Goal: Transaction & Acquisition: Purchase product/service

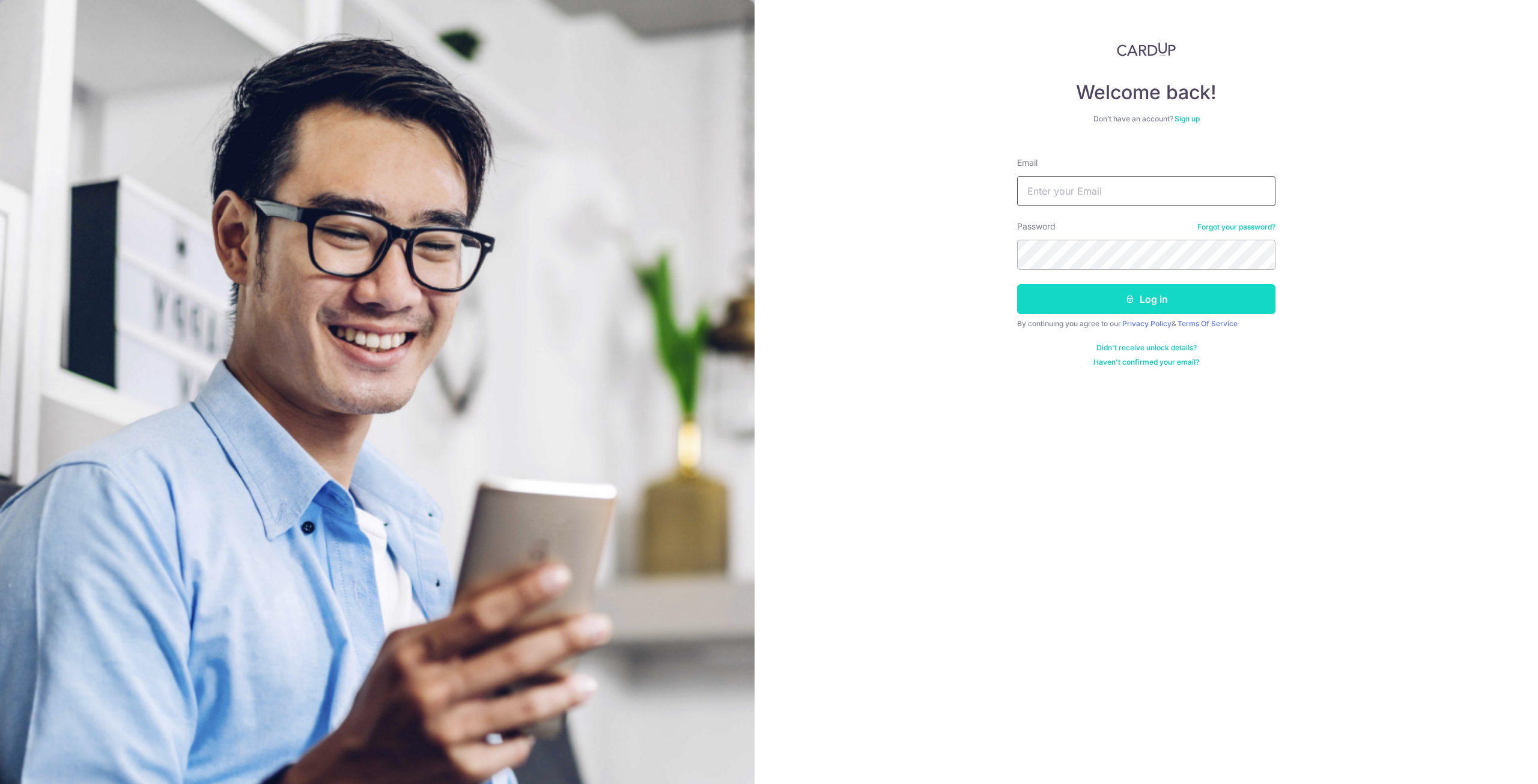
type input "[EMAIL_ADDRESS][DOMAIN_NAME]"
click at [1139, 308] on button "Log in" at bounding box center [1146, 299] width 259 height 30
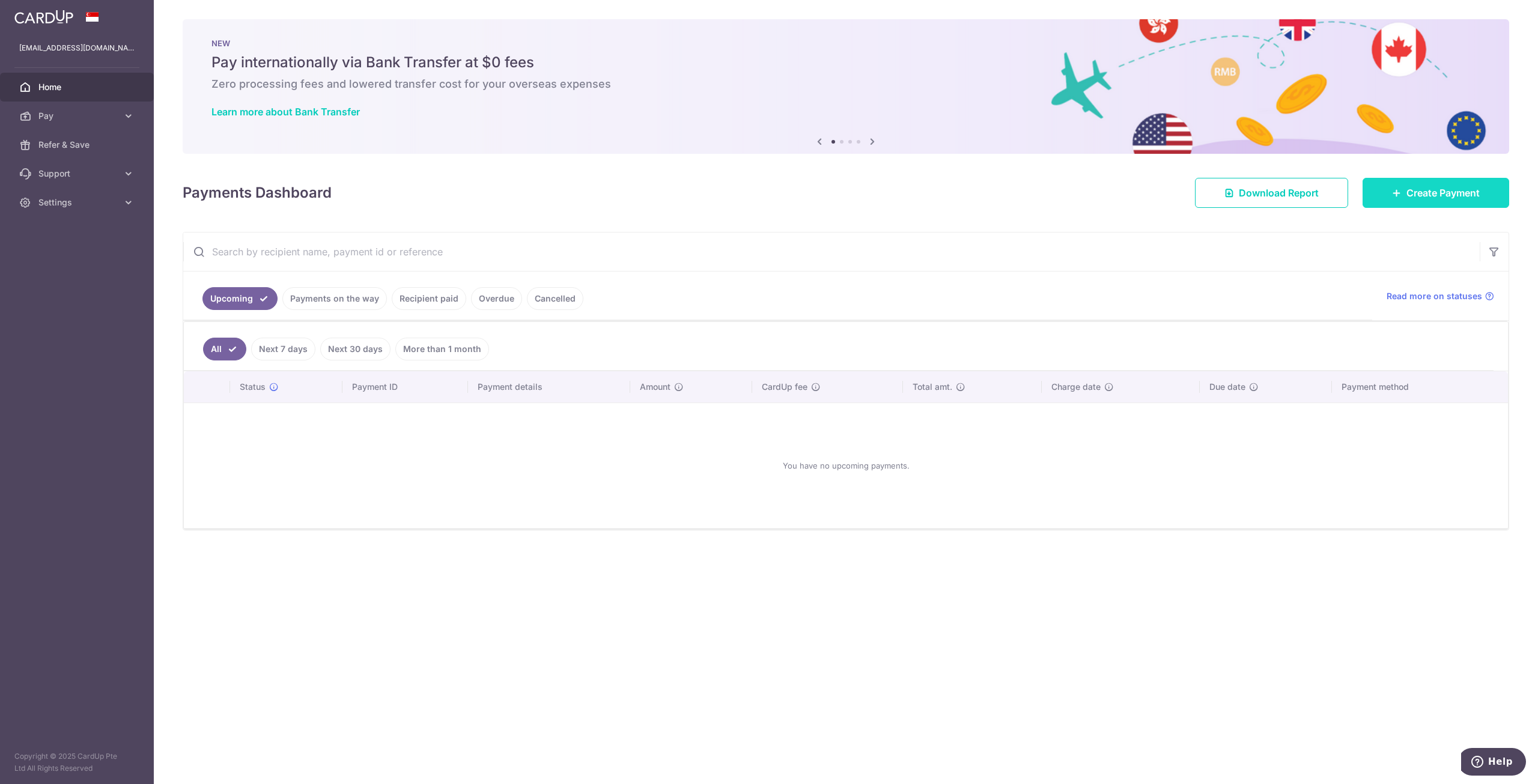
click at [1440, 192] on span "Create Payment" at bounding box center [1443, 192] width 74 height 14
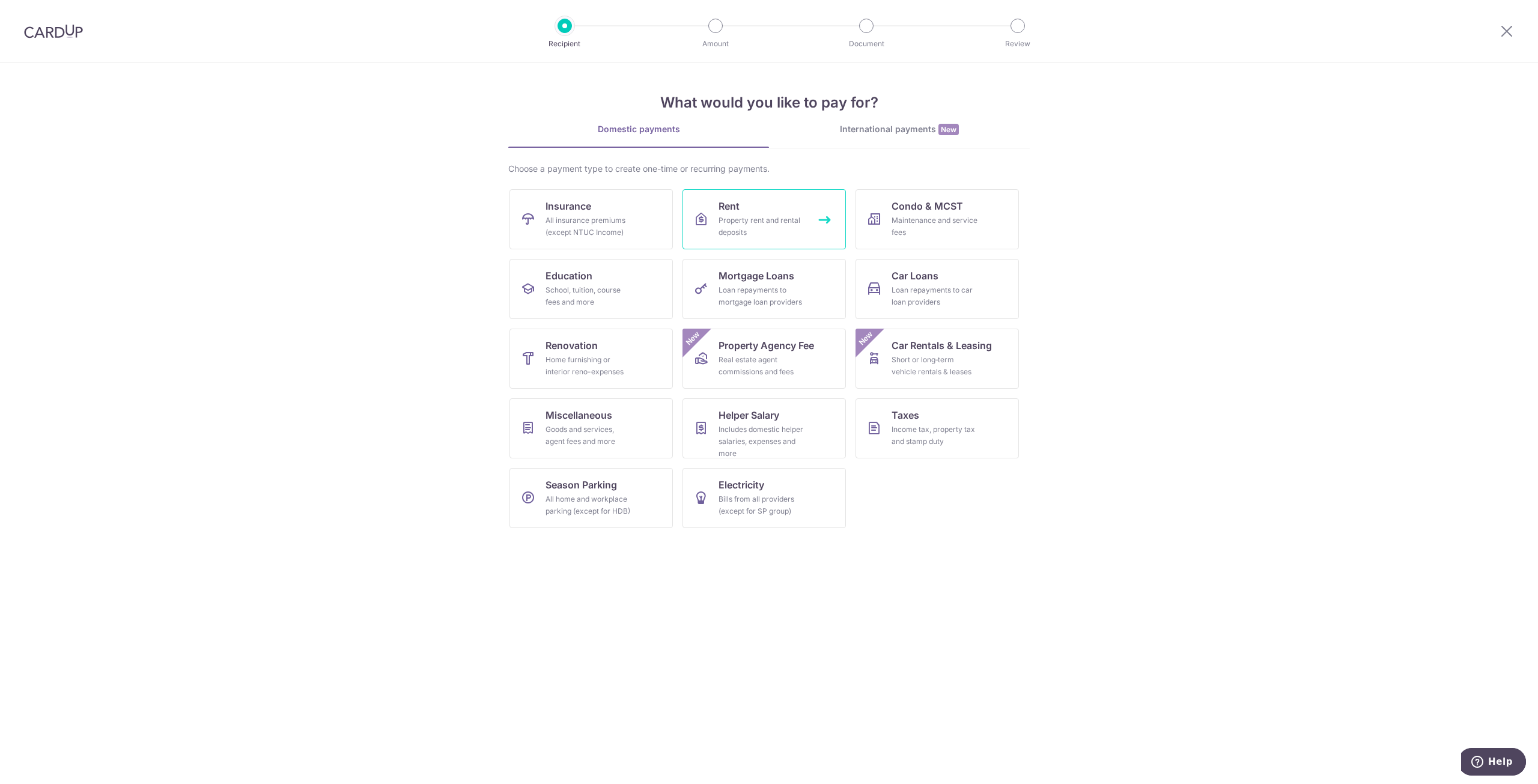
click at [759, 218] on div "Property rent and rental deposits" at bounding box center [761, 226] width 87 height 24
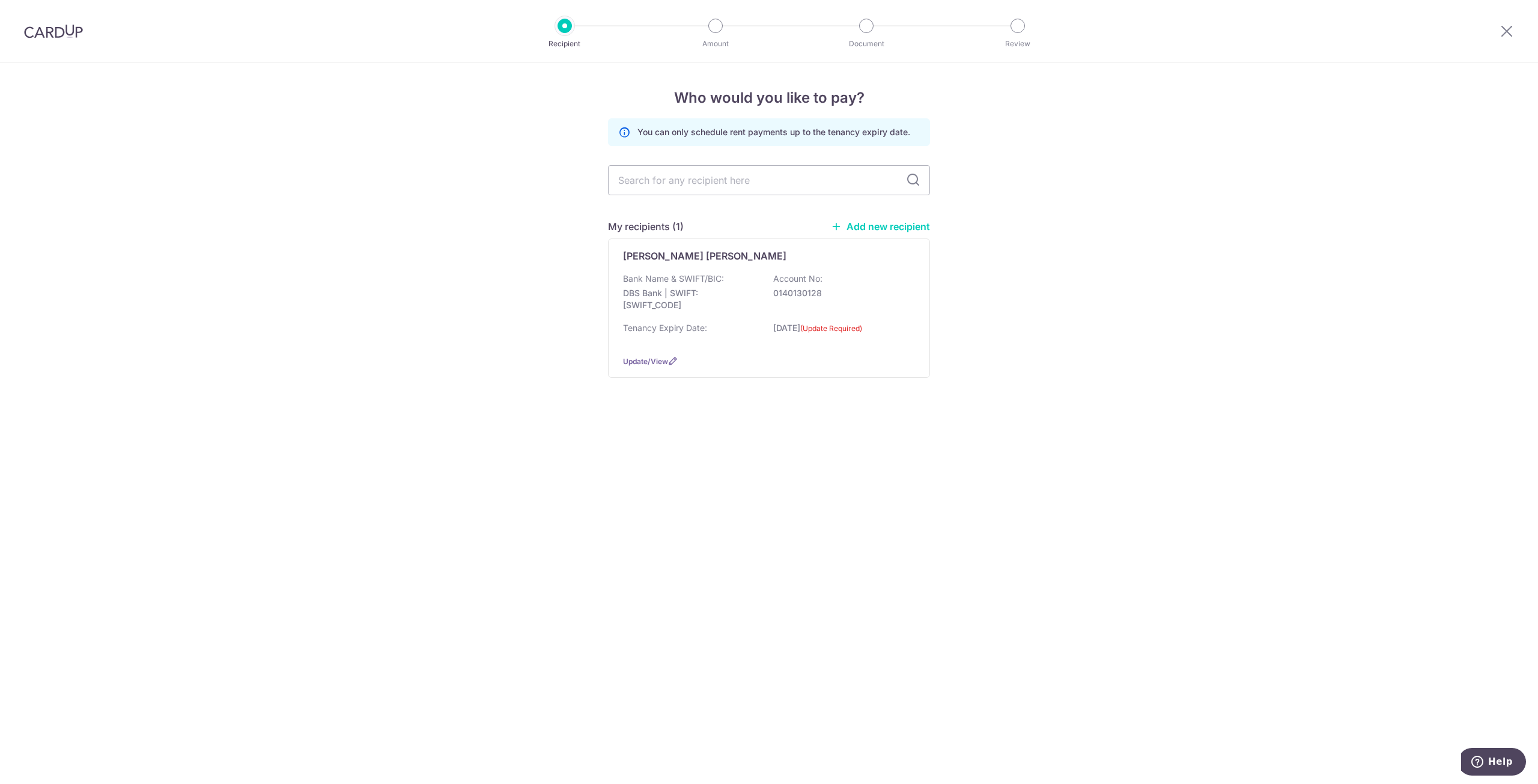
click at [877, 221] on link "Add new recipient" at bounding box center [880, 226] width 99 height 12
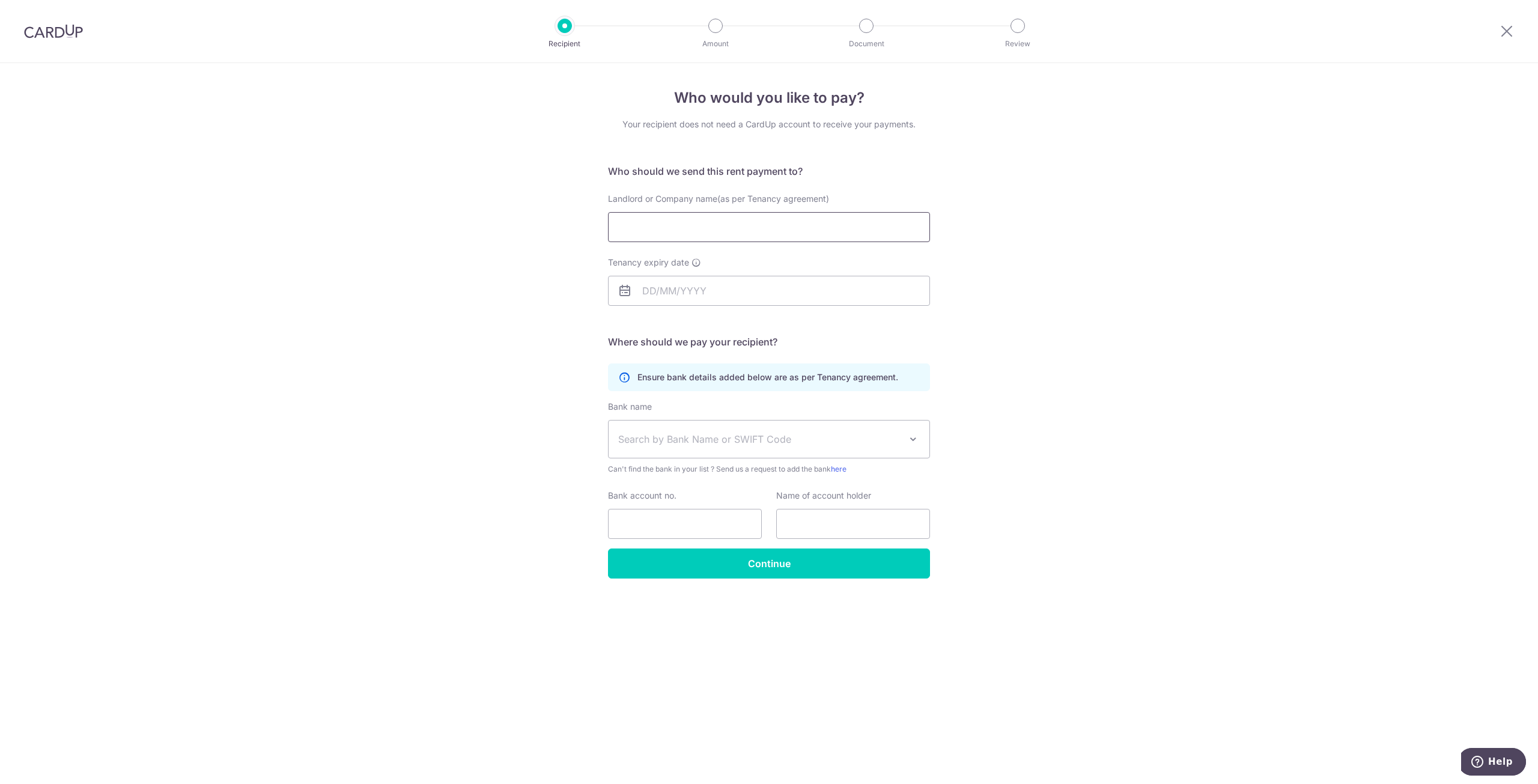
click at [698, 221] on input "Landlord or Company name(as per Tenancy agreement)" at bounding box center [769, 227] width 322 height 30
click at [380, 198] on div "Who would you like to pay? Your recipient does not need a CardUp account to rec…" at bounding box center [769, 423] width 1538 height 720
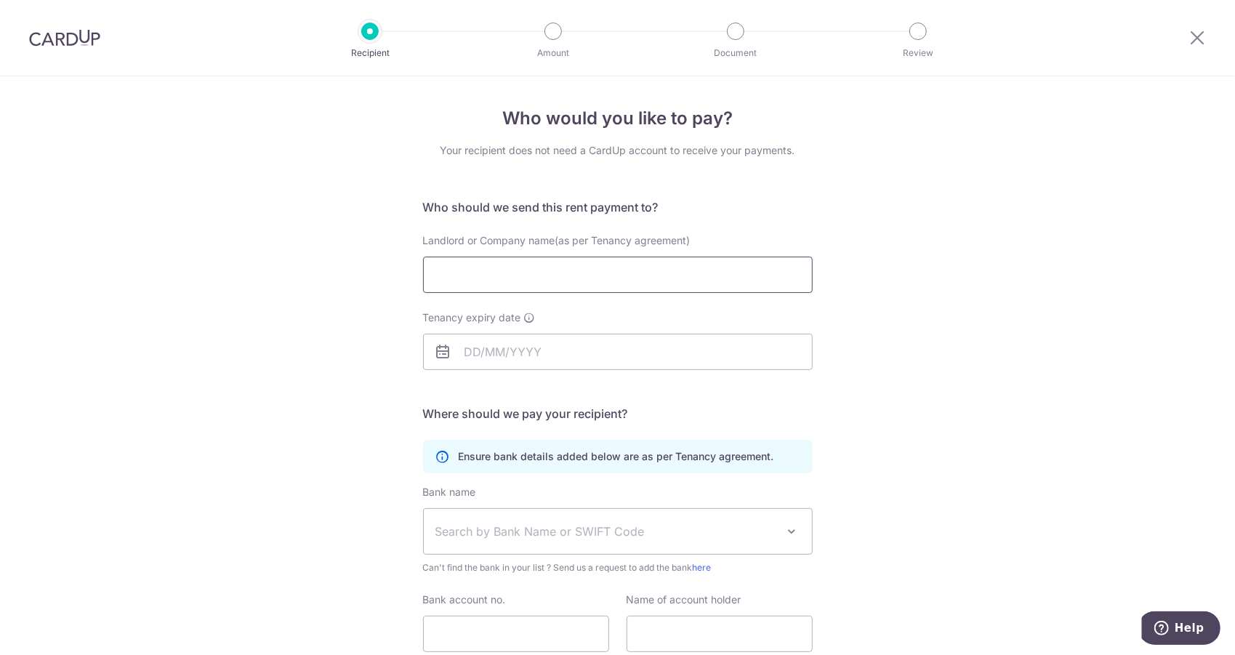
click at [477, 265] on input "Landlord or Company name(as per Tenancy agreement)" at bounding box center [618, 275] width 390 height 36
type input "Mark Hon Wah Ignatius"
click at [565, 348] on input "Tenancy expiry date" at bounding box center [618, 352] width 390 height 36
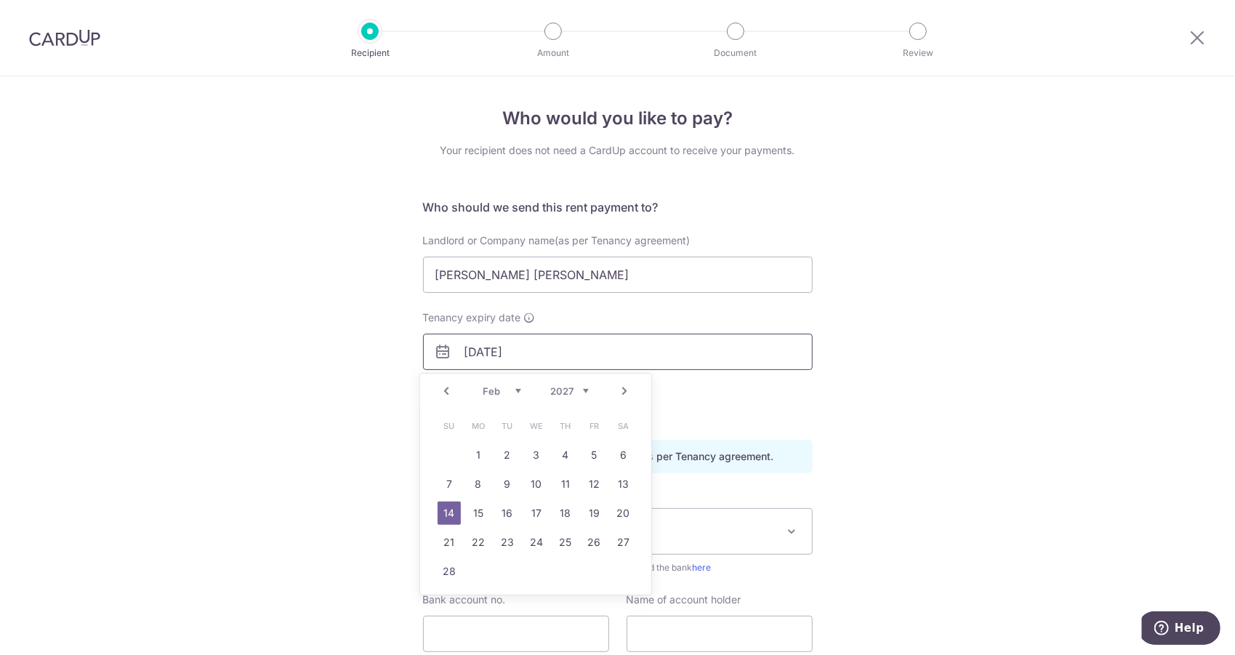
type input "14/02/2027"
click at [330, 376] on div "Who would you like to pay? Your recipient does not need a CardUp account to rec…" at bounding box center [617, 422] width 1235 height 692
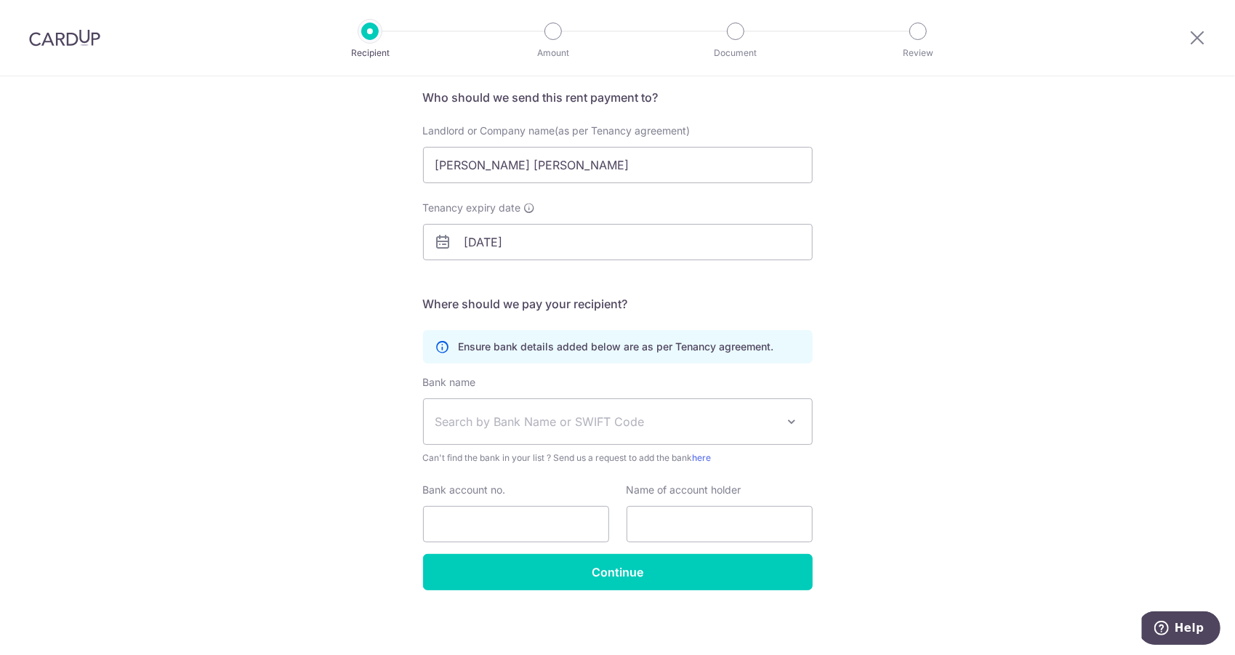
scroll to position [112, 0]
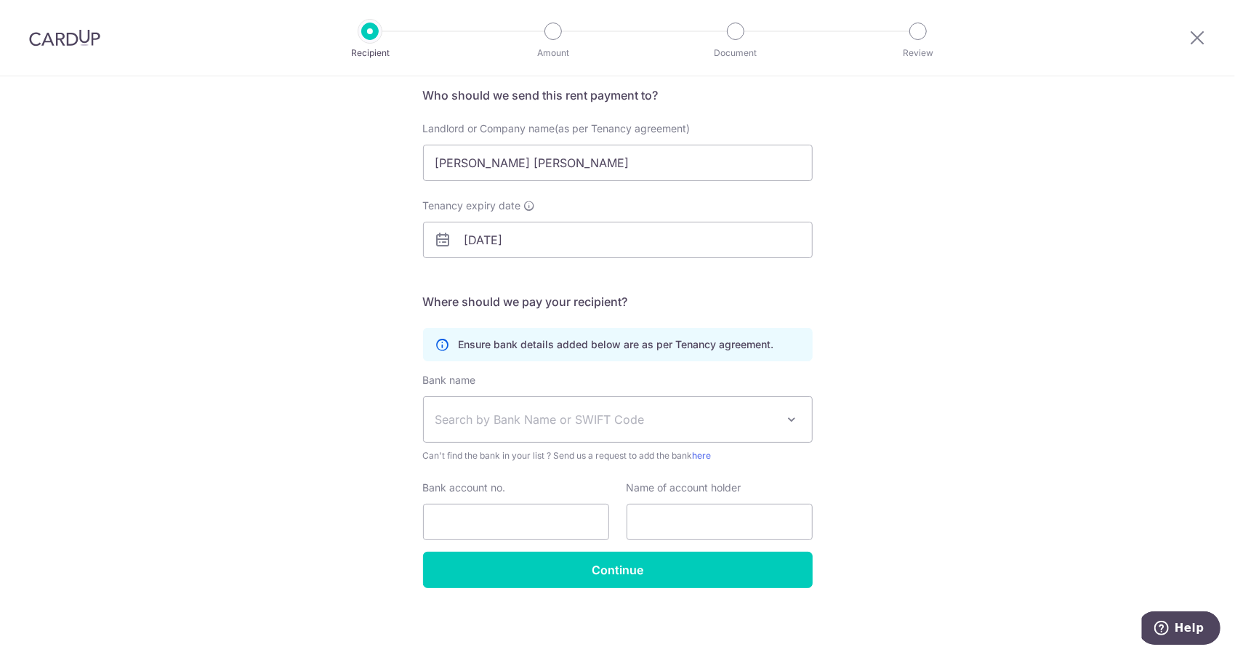
click at [587, 425] on span "Search by Bank Name or SWIFT Code" at bounding box center [606, 419] width 342 height 17
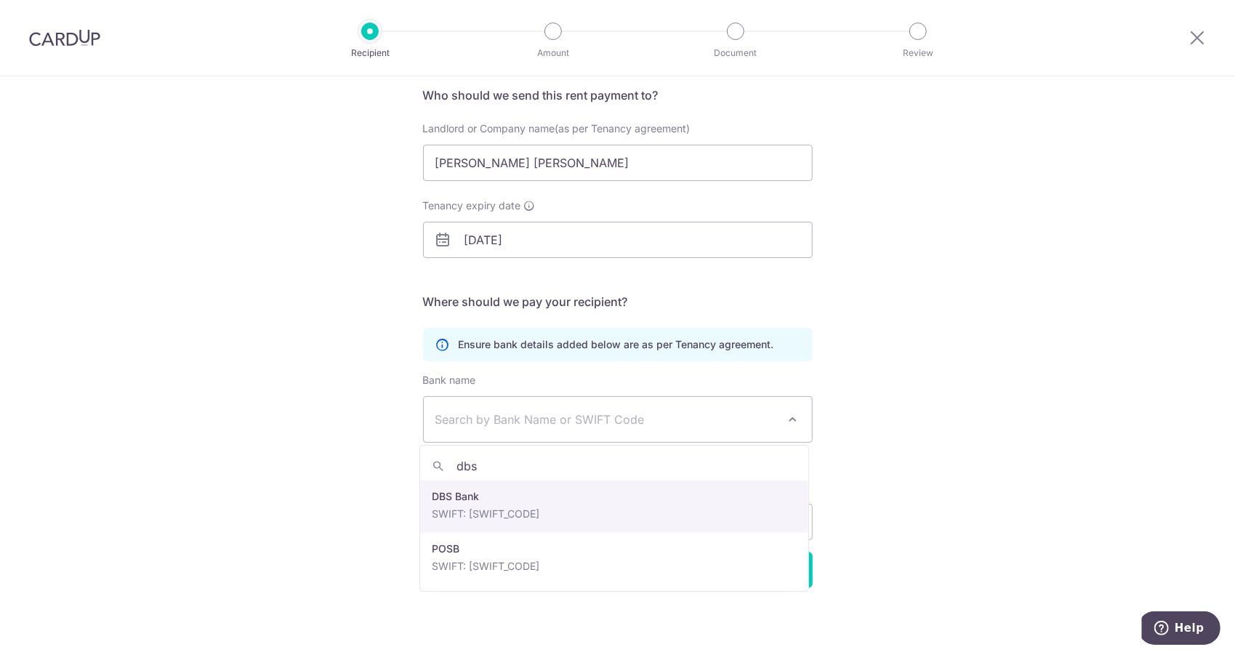
type input "dbs"
select select "6"
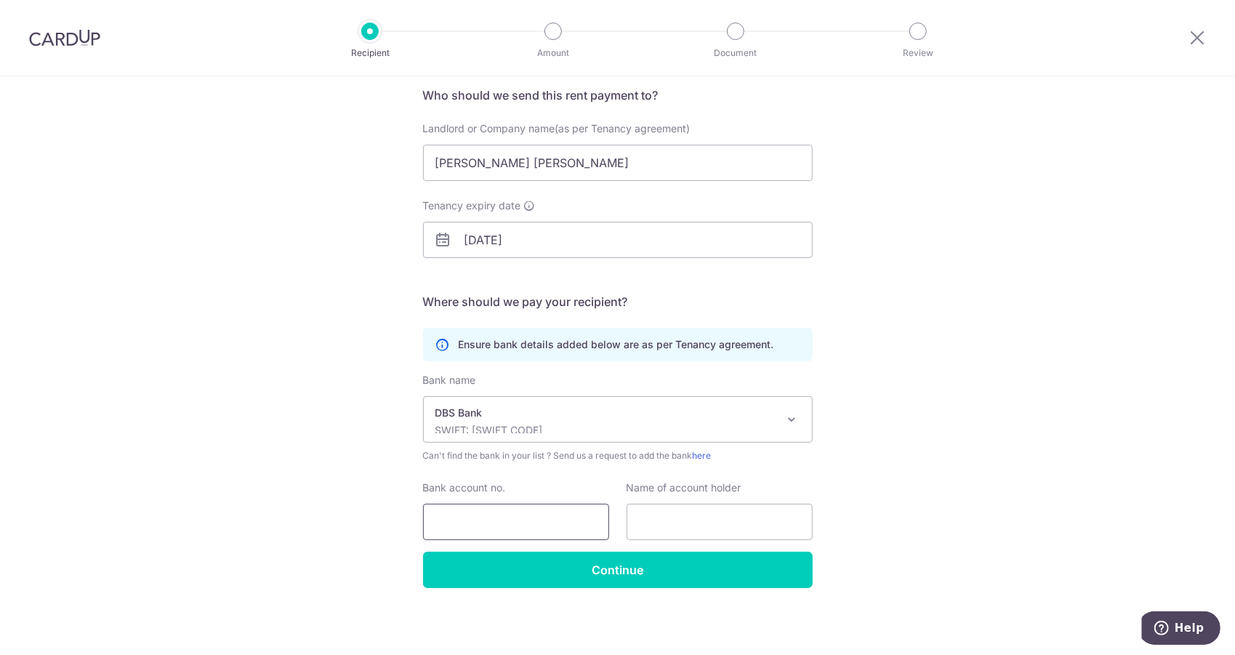
click at [480, 516] on input "Bank account no." at bounding box center [516, 522] width 186 height 36
type input "0320016389"
click at [671, 524] on input "text" at bounding box center [720, 522] width 186 height 36
drag, startPoint x: 801, startPoint y: 524, endPoint x: 678, endPoint y: 518, distance: 123.8
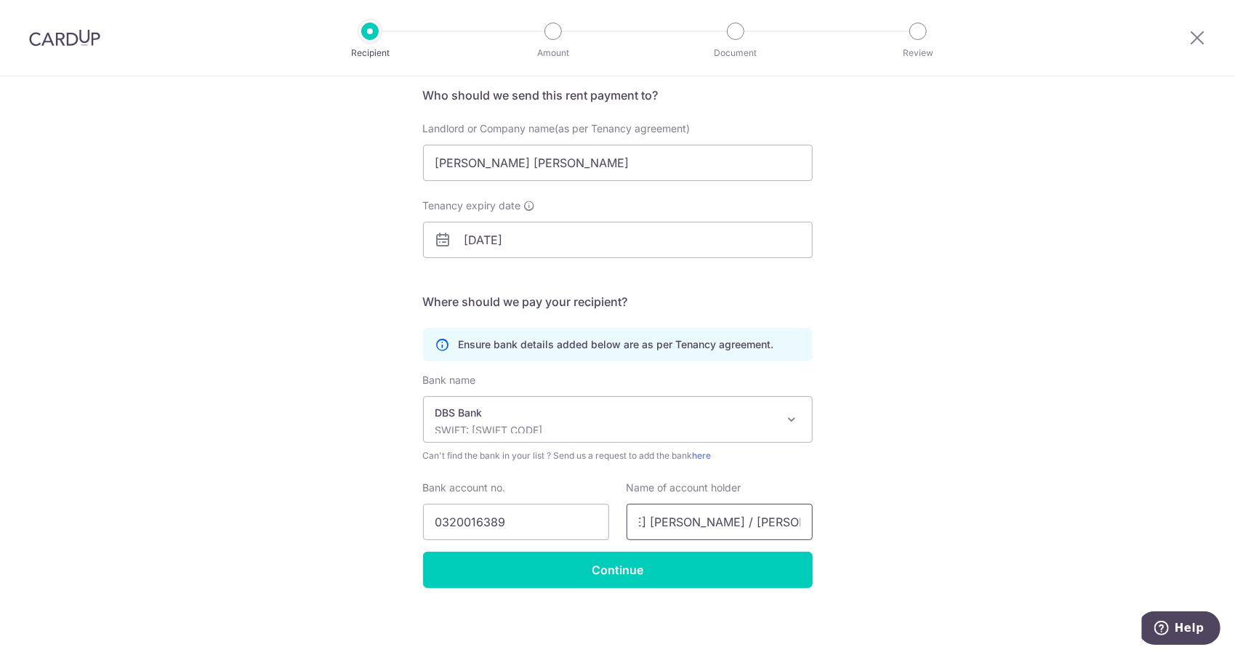
click at [678, 518] on input "Mark Hon Wah Ignatius / Caroline Khi Yu May" at bounding box center [720, 522] width 186 height 36
type input "Mark Hon Wah Ignatius / Caroline Khi Yu May"
click at [587, 153] on input "Mark Hon Wah Ignatius" at bounding box center [618, 163] width 390 height 36
paste input "/ Caroline Khi Yu May"
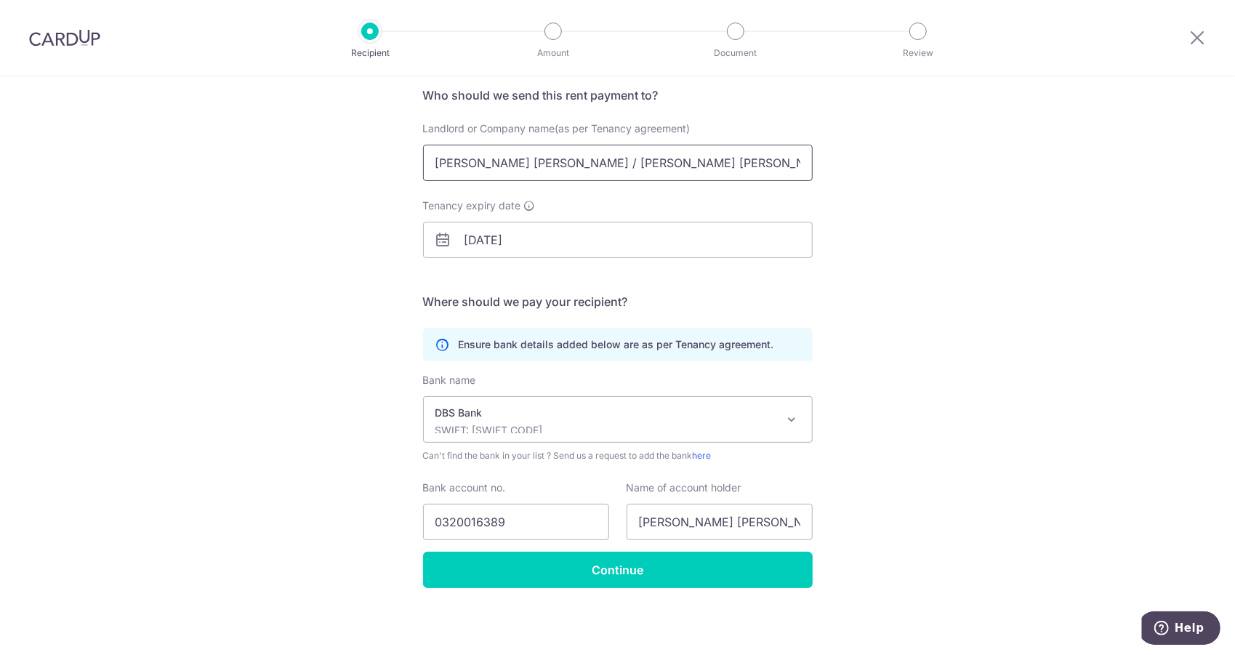
type input "Mark Hon Wah Ignatius / Caroline Khi Yu May"
click at [310, 241] on div "Who would you like to pay? Your recipient does not need a CardUp account to rec…" at bounding box center [617, 310] width 1235 height 692
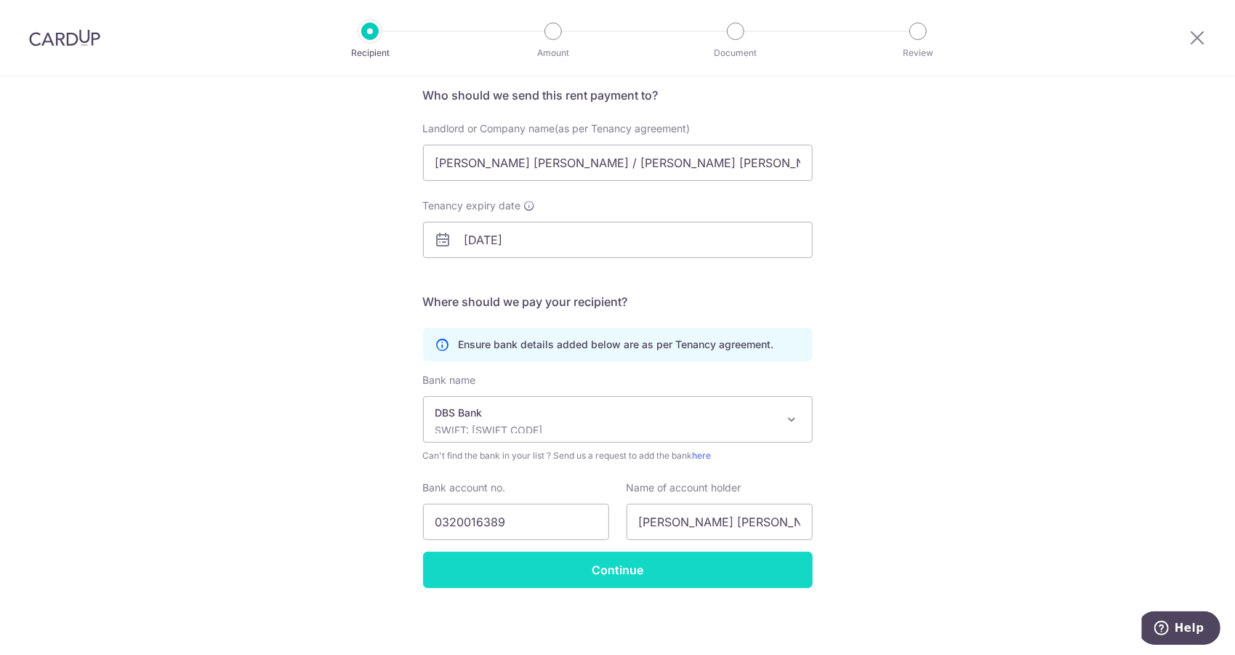
click at [598, 568] on input "Continue" at bounding box center [618, 570] width 390 height 36
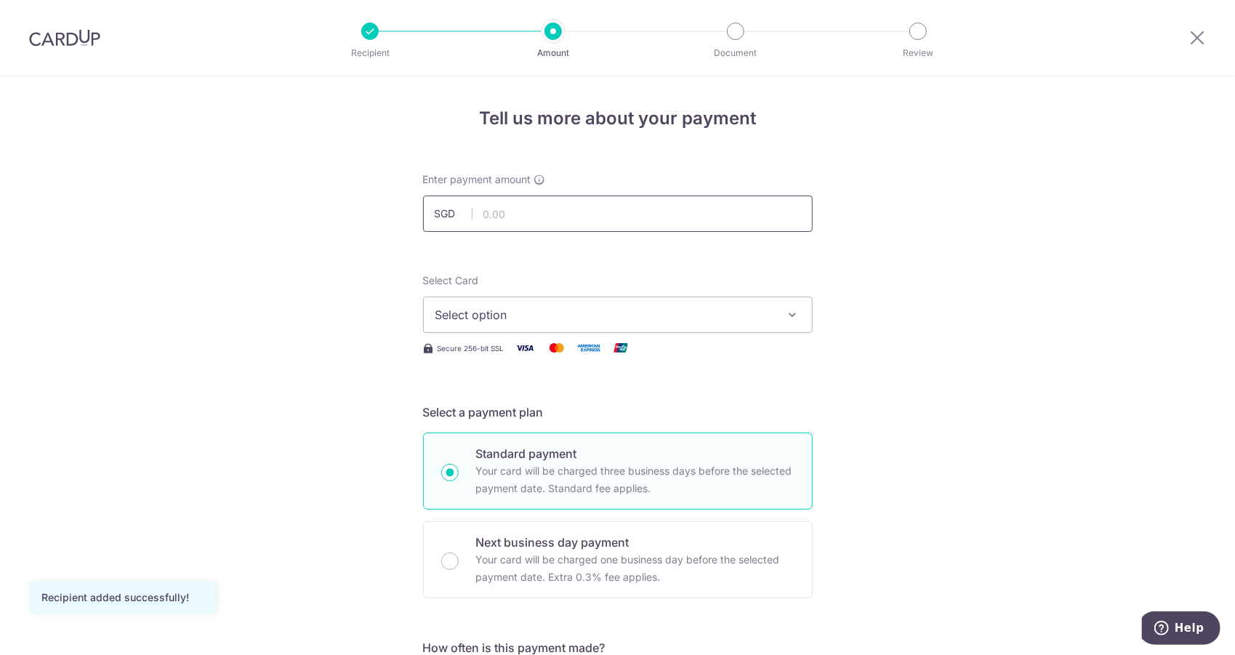
click at [507, 218] on input "text" at bounding box center [618, 214] width 390 height 36
type input "9,500.00"
click at [531, 323] on span "Select option" at bounding box center [604, 314] width 339 height 17
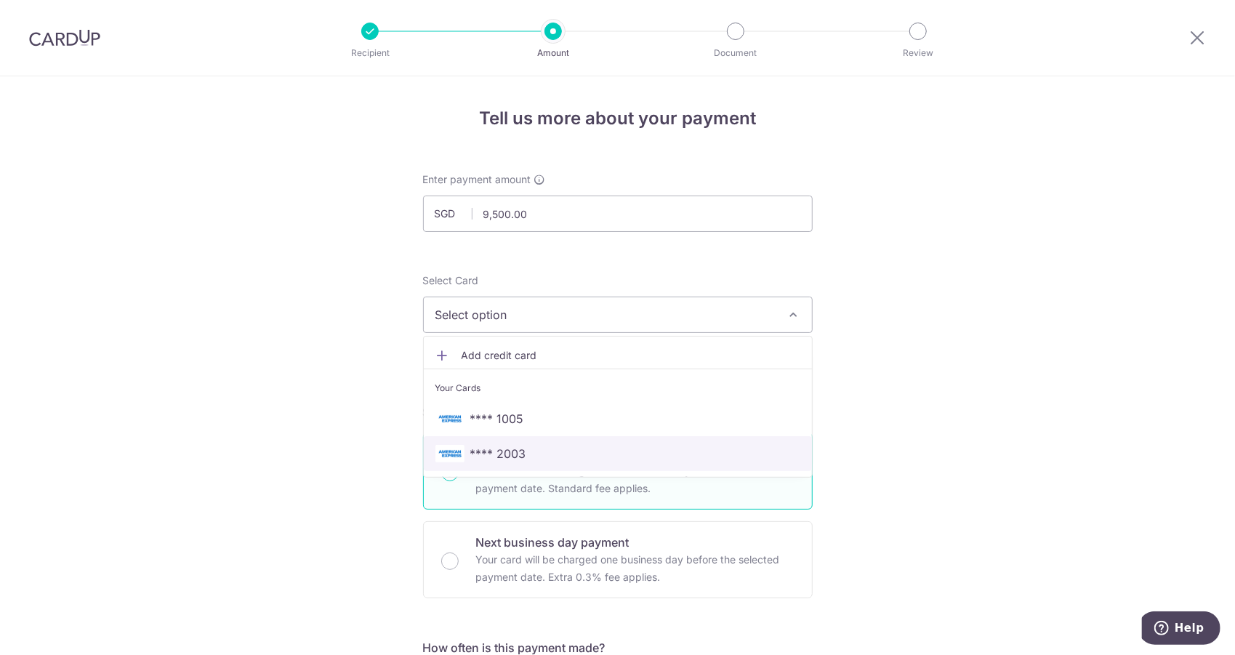
click at [512, 450] on span "**** 2003" at bounding box center [498, 453] width 56 height 17
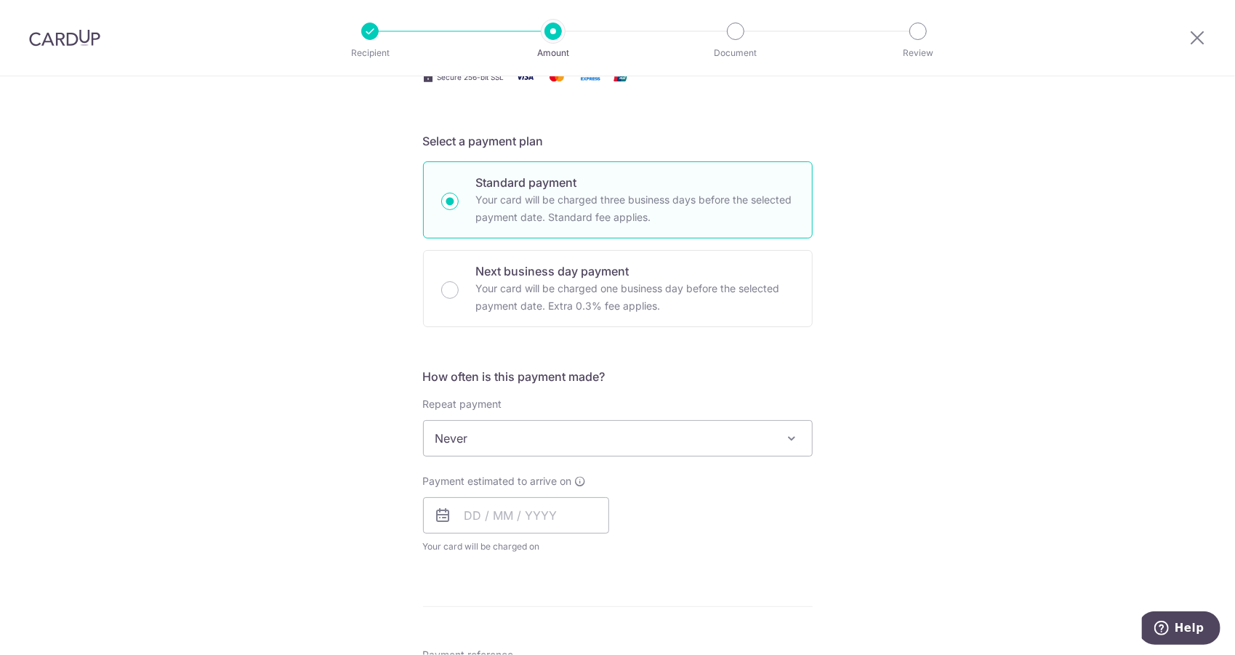
scroll to position [291, 0]
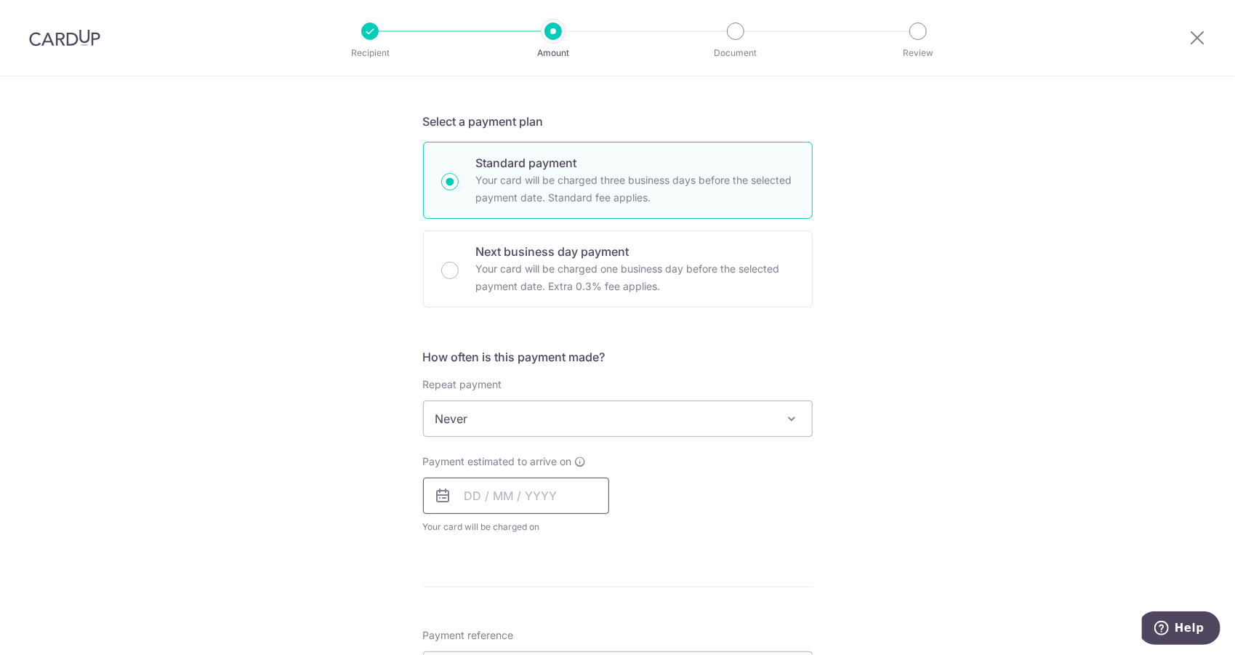
click at [490, 502] on input "text" at bounding box center [516, 496] width 186 height 36
click at [296, 477] on div "Tell us more about your payment Enter payment amount SGD 9,500.00 9500.00 Recip…" at bounding box center [617, 443] width 1235 height 1315
click at [467, 492] on input "text" at bounding box center [516, 496] width 186 height 36
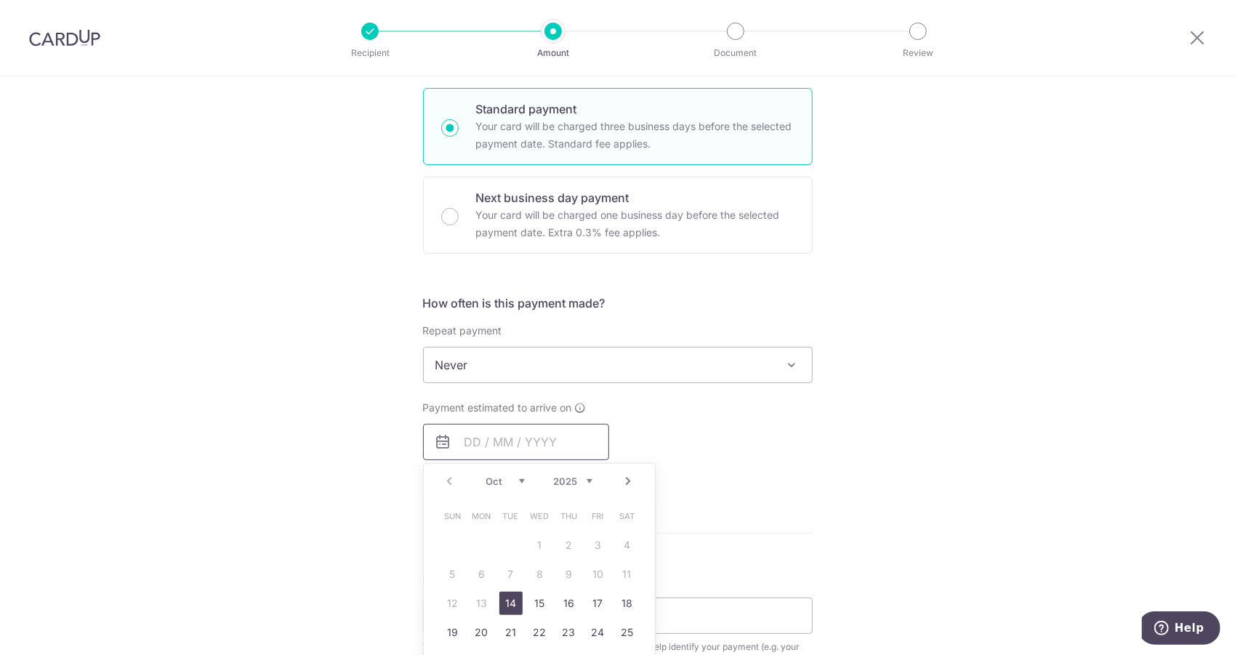
scroll to position [363, 0]
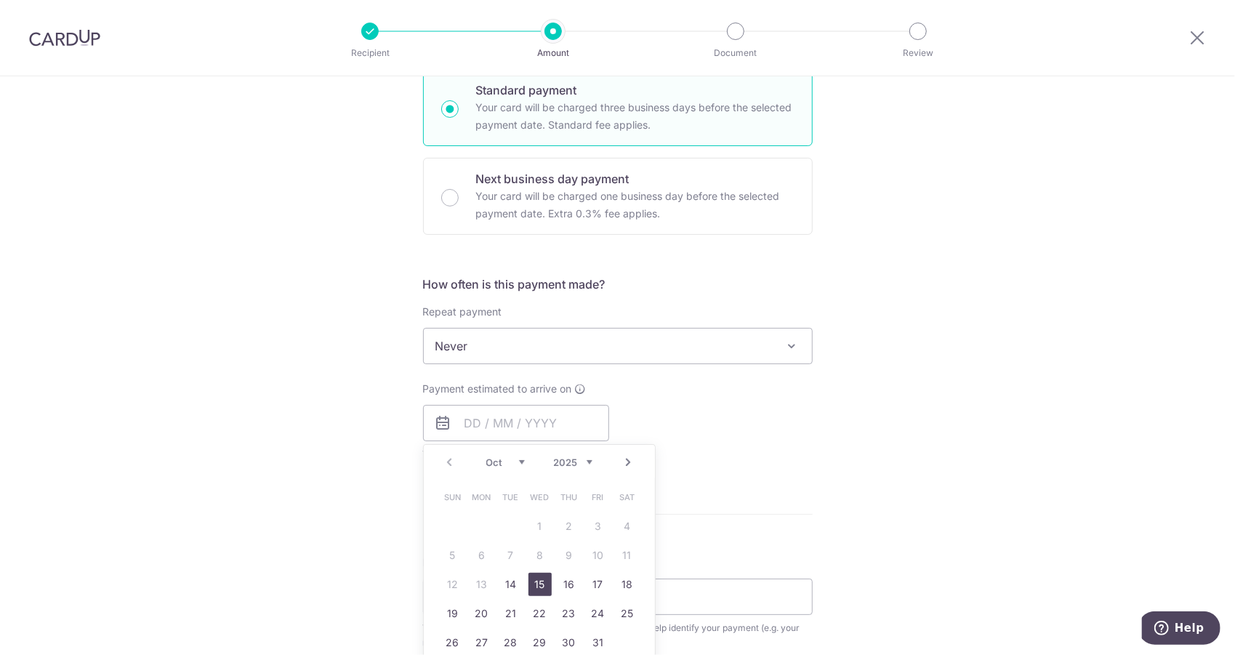
click at [529, 585] on link "15" at bounding box center [540, 584] width 23 height 23
type input "15/10/2025"
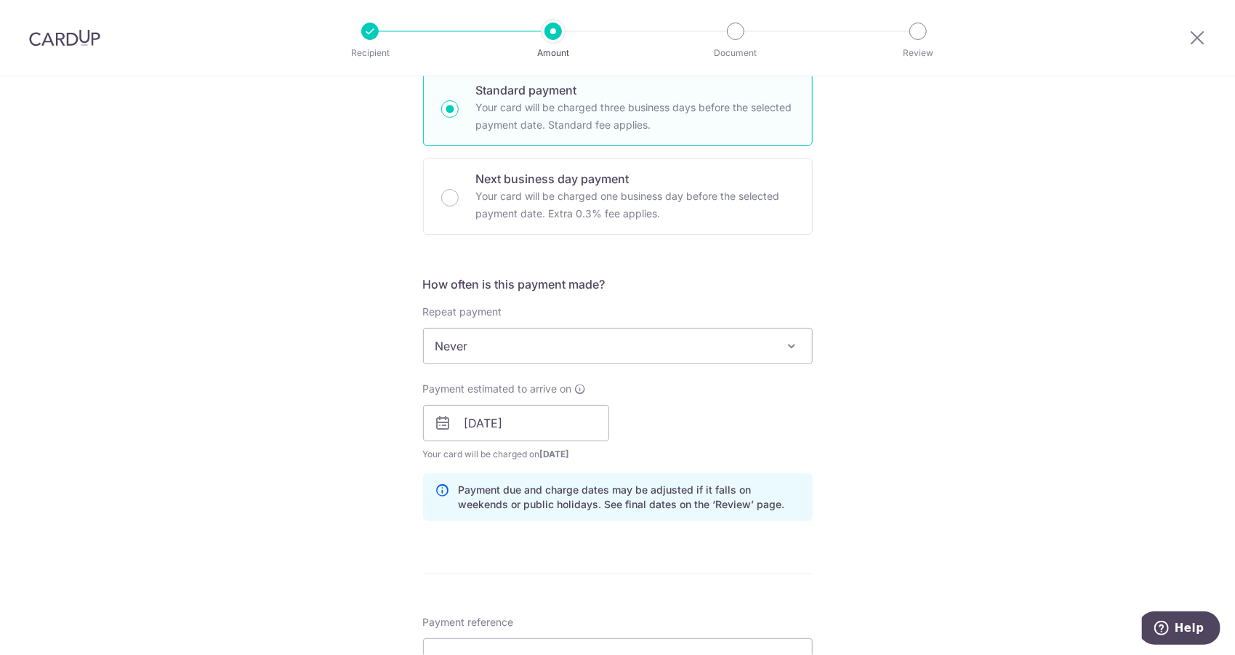
click at [340, 511] on div "Tell us more about your payment Enter payment amount SGD 9,500.00 9500.00 Recip…" at bounding box center [617, 400] width 1235 height 1375
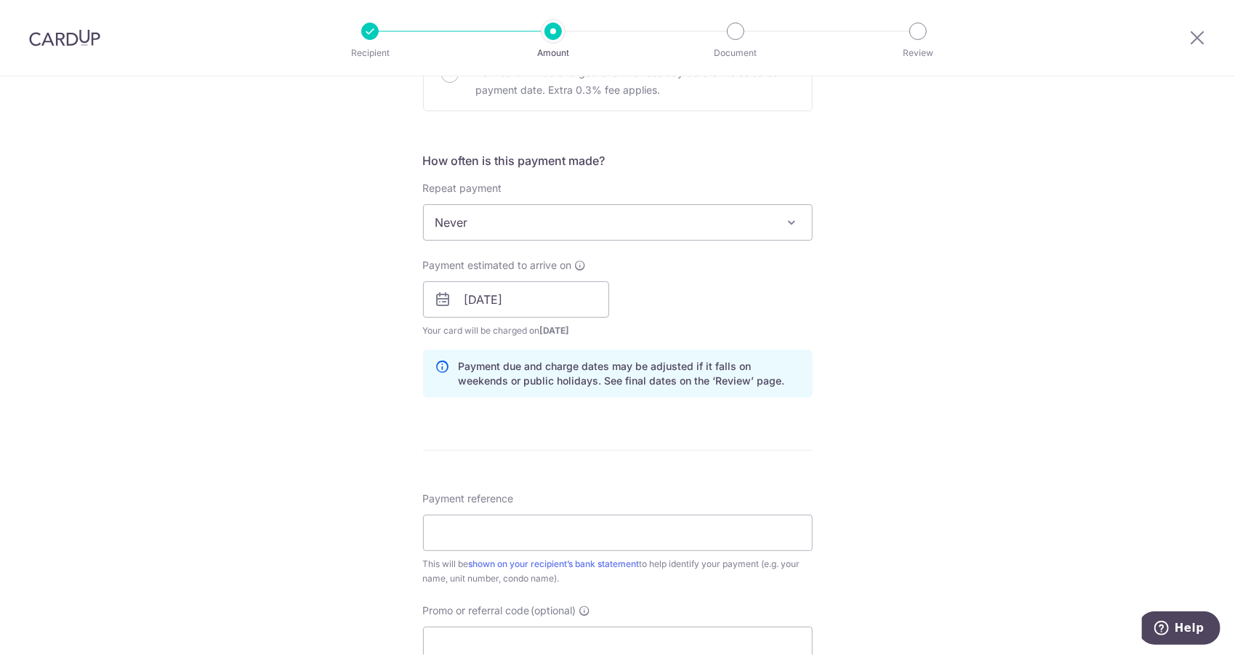
scroll to position [509, 0]
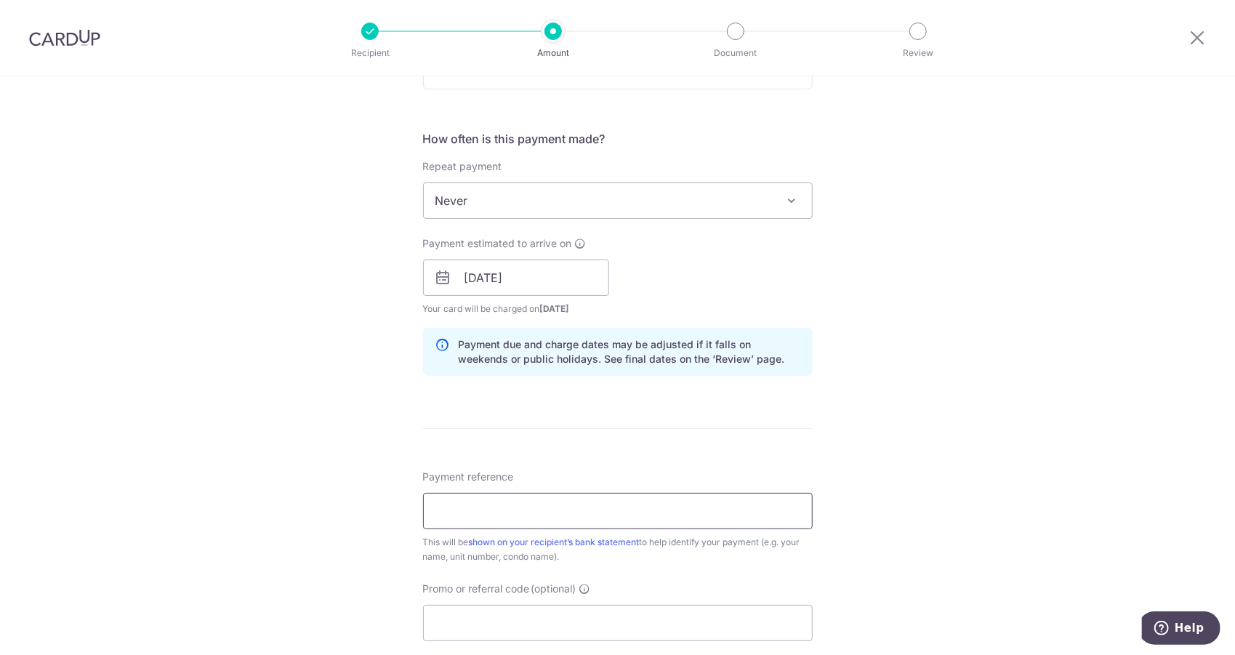
click at [483, 504] on input "Payment reference" at bounding box center [618, 511] width 390 height 36
click at [348, 481] on div "Tell us more about your payment Enter payment amount SGD 9,500.00 9500.00 Recip…" at bounding box center [617, 254] width 1235 height 1375
click at [566, 513] on input "50 Mt Sinai Road" at bounding box center [618, 511] width 390 height 36
type input "50 Mt Sinai Road 276878"
click at [1041, 421] on div "Tell us more about your payment Enter payment amount SGD 9,500.00 9500.00 Recip…" at bounding box center [617, 254] width 1235 height 1375
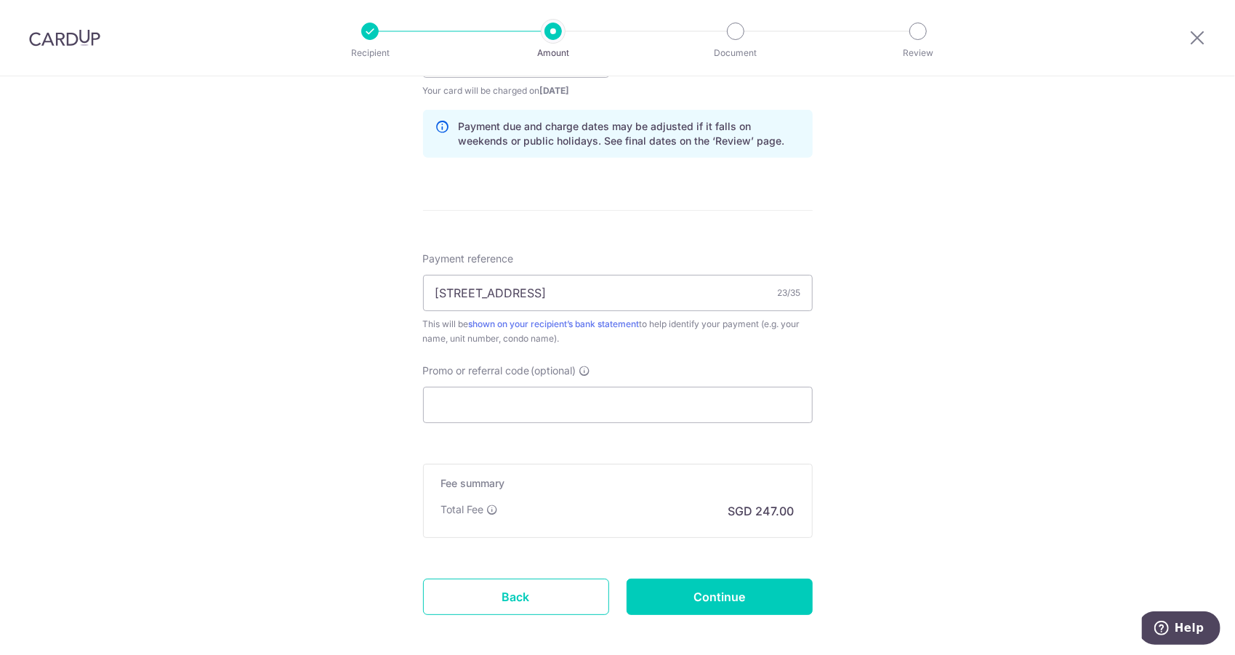
scroll to position [792, 0]
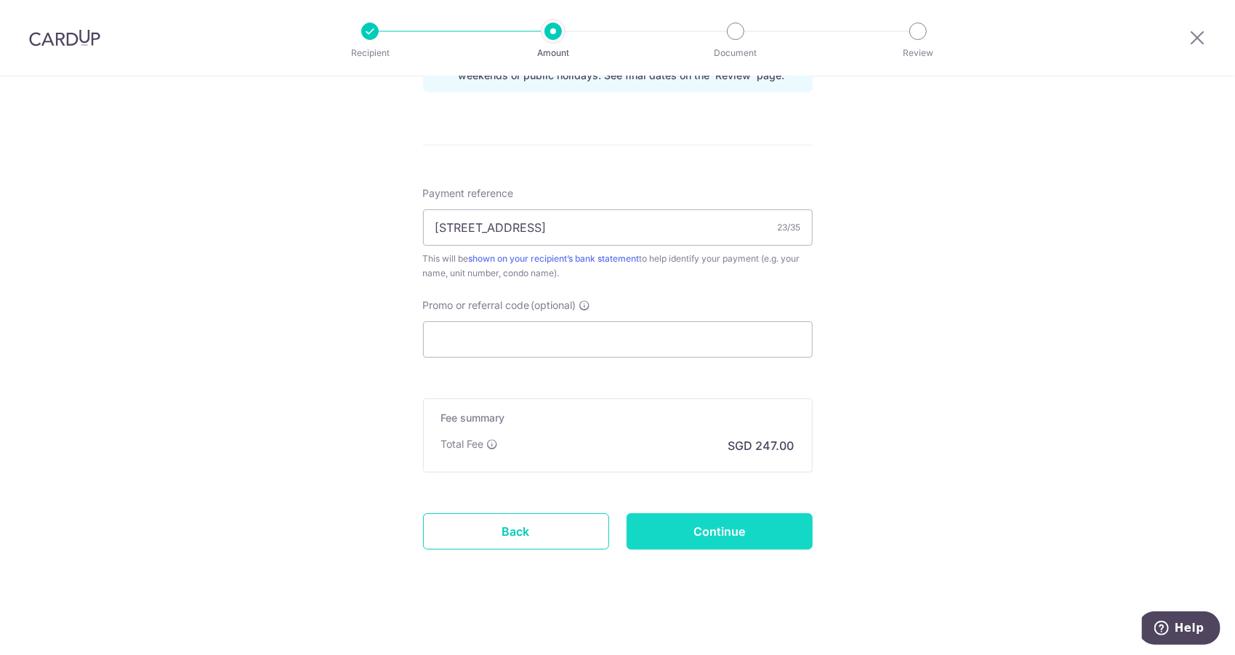
click at [746, 531] on input "Continue" at bounding box center [720, 531] width 186 height 36
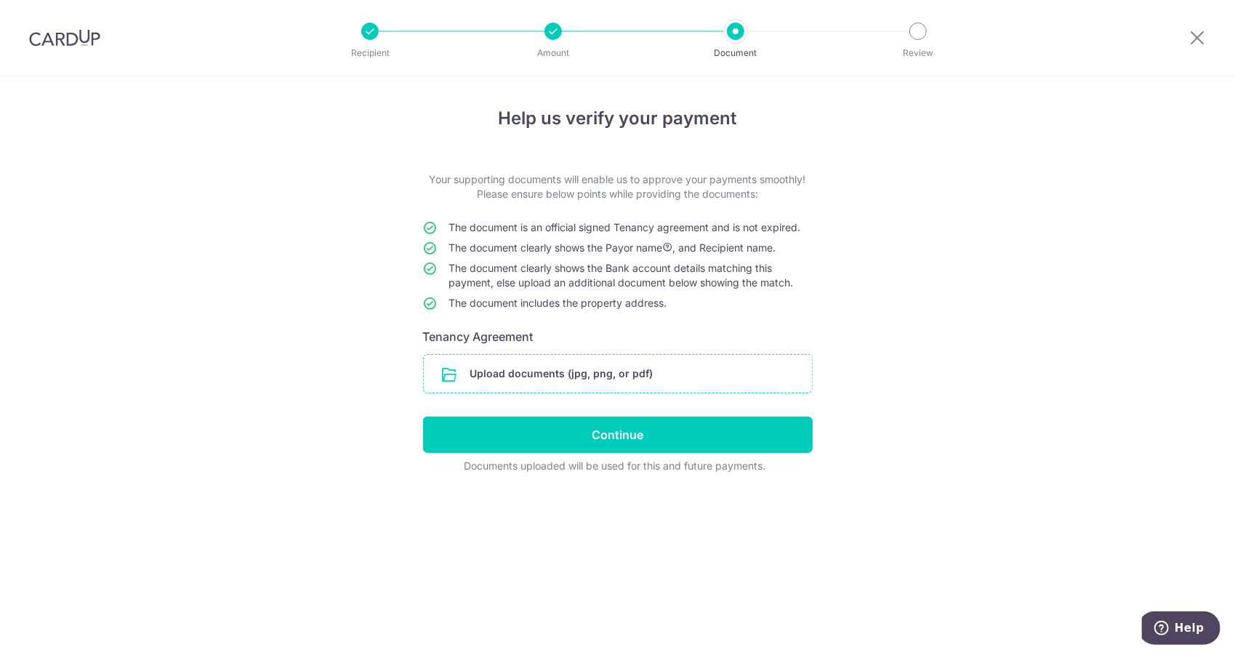
click at [561, 364] on input "file" at bounding box center [618, 374] width 388 height 38
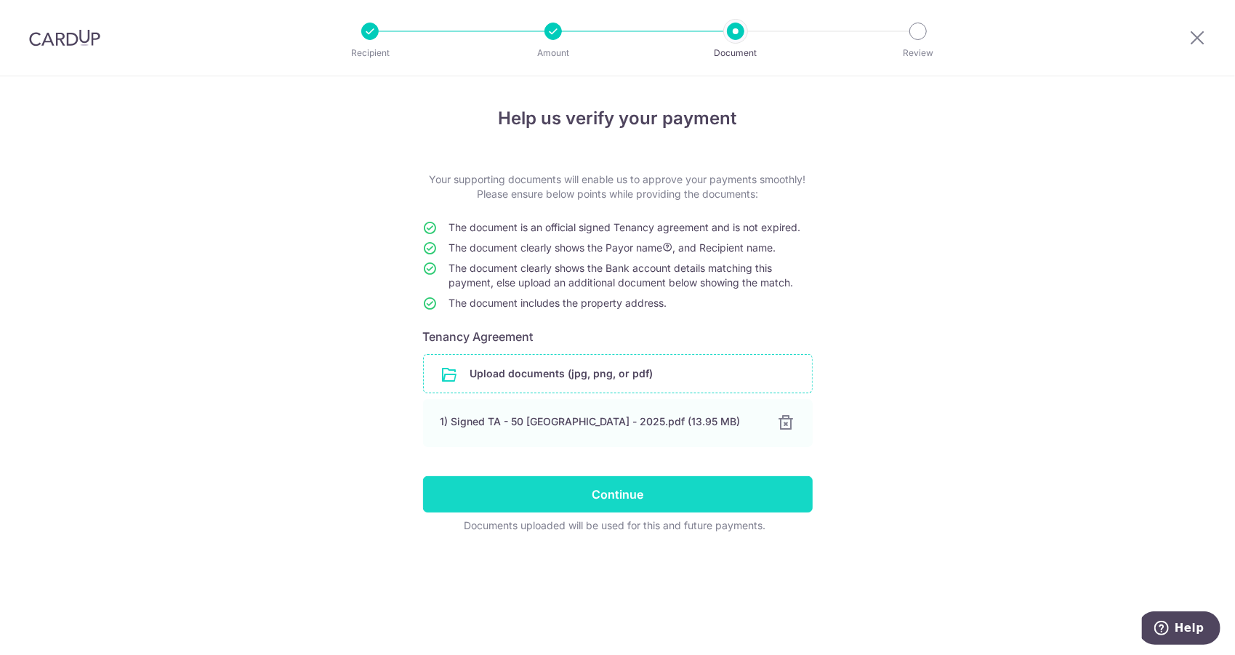
click at [606, 489] on input "Continue" at bounding box center [618, 494] width 390 height 36
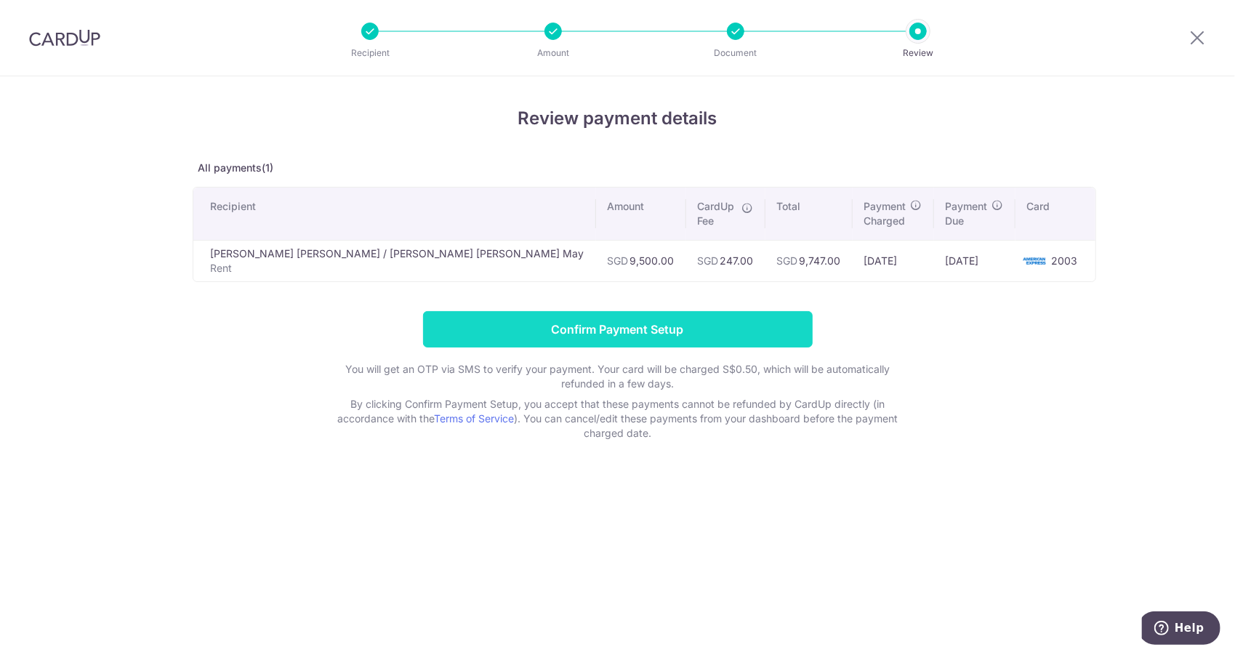
click at [646, 315] on input "Confirm Payment Setup" at bounding box center [618, 329] width 390 height 36
